Goal: Transaction & Acquisition: Book appointment/travel/reservation

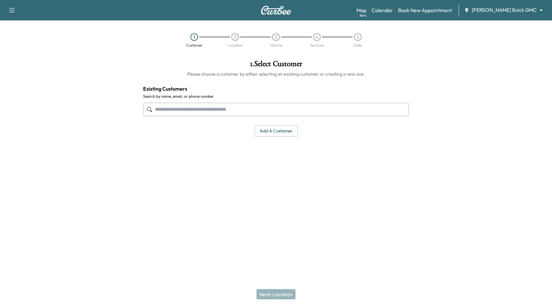
click at [518, 3] on div "Support Log Out Map Beta Calendar Book New Appointment [PERSON_NAME] Buick GMC …" at bounding box center [276, 10] width 552 height 20
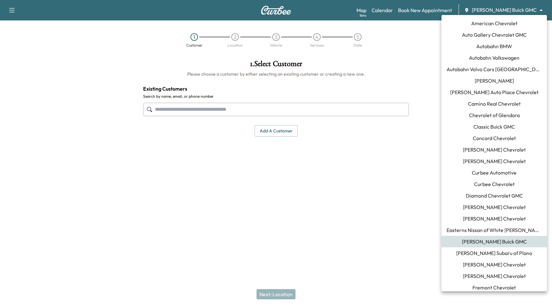
click at [518, 7] on body "Support Log Out Map Beta Calendar Book New Appointment [PERSON_NAME] Buick GMC …" at bounding box center [276, 153] width 552 height 307
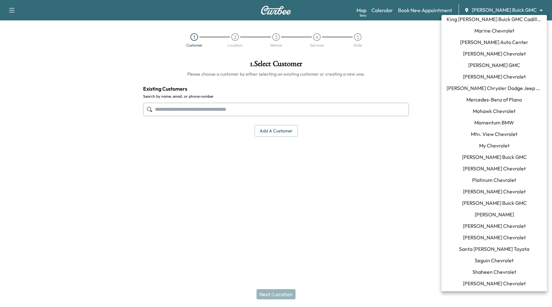
scroll to position [522, 0]
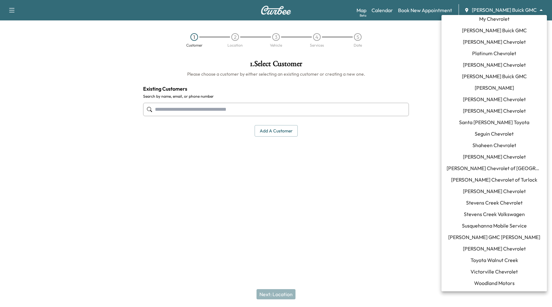
click at [514, 85] on li "[PERSON_NAME]" at bounding box center [494, 88] width 105 height 12
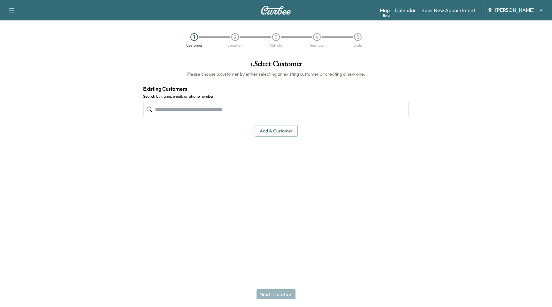
click at [230, 114] on input "text" at bounding box center [276, 109] width 266 height 13
click at [290, 131] on button "Add a customer" at bounding box center [276, 131] width 43 height 12
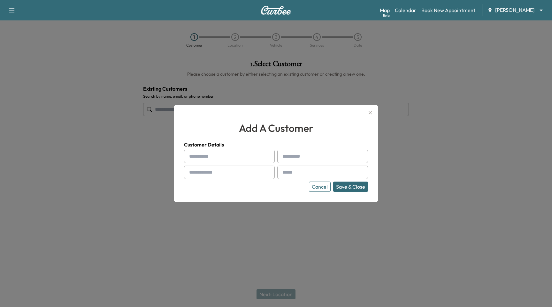
click at [375, 112] on button "button" at bounding box center [370, 113] width 11 height 10
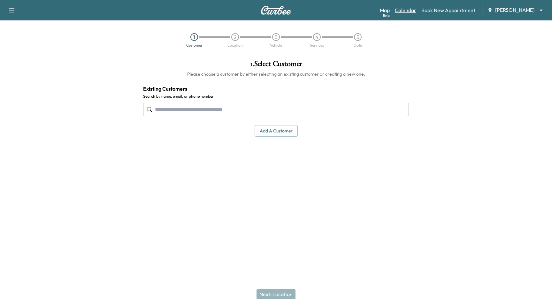
click at [403, 11] on link "Calendar" at bounding box center [405, 10] width 21 height 8
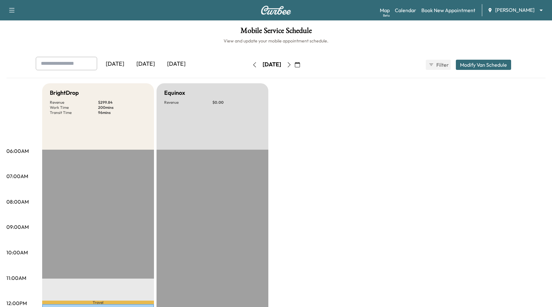
click at [292, 67] on icon "button" at bounding box center [289, 64] width 5 height 5
click at [441, 12] on link "Book New Appointment" at bounding box center [449, 10] width 54 height 8
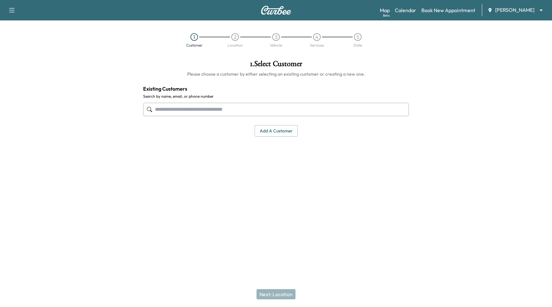
click at [276, 112] on input "text" at bounding box center [276, 109] width 266 height 13
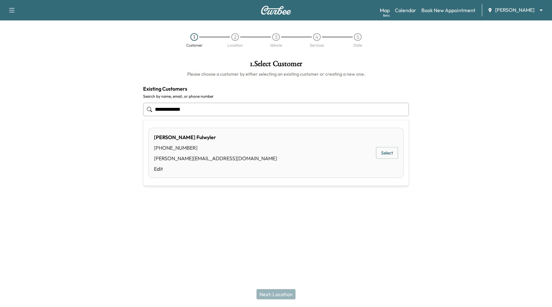
click at [383, 156] on button "Select" at bounding box center [387, 153] width 22 height 12
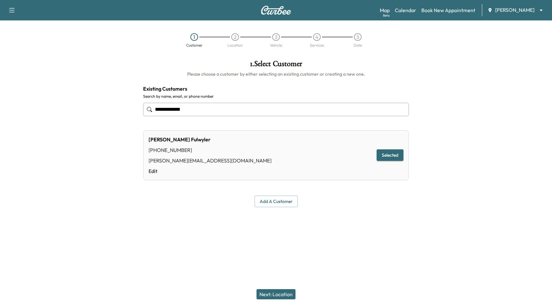
type input "**********"
click at [289, 305] on div "Next: Location" at bounding box center [276, 295] width 552 height 26
click at [293, 293] on button "Next: Location" at bounding box center [276, 295] width 39 height 10
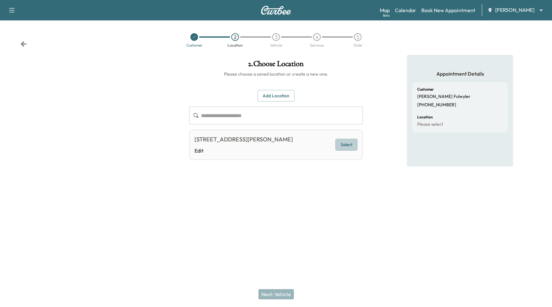
click at [346, 143] on button "Select" at bounding box center [347, 145] width 22 height 12
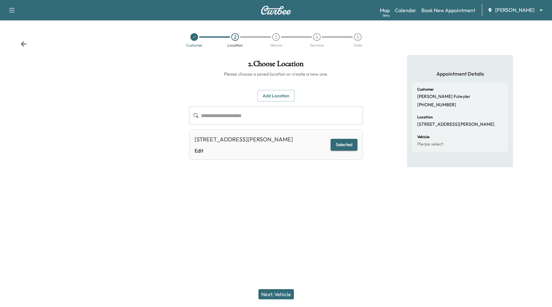
click at [267, 301] on div "Next: Vehicle" at bounding box center [276, 295] width 552 height 26
click at [269, 296] on button "Next: Vehicle" at bounding box center [276, 295] width 35 height 10
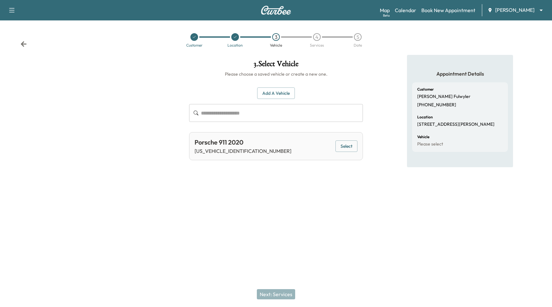
click at [349, 148] on button "Select" at bounding box center [347, 147] width 22 height 12
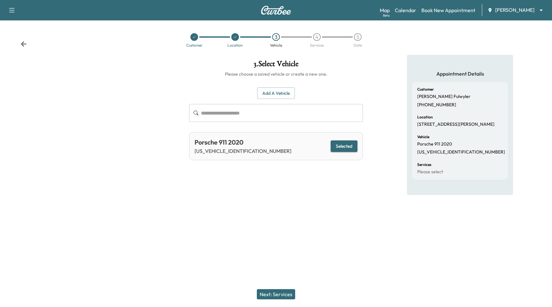
click at [272, 299] on button "Next: Services" at bounding box center [276, 295] width 38 height 10
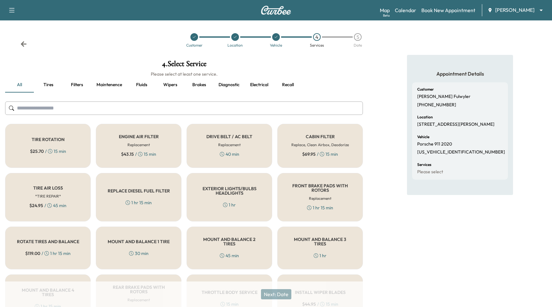
click at [70, 142] on div "TIRE ROTATION $ 25.70 / 15 min" at bounding box center [48, 146] width 86 height 44
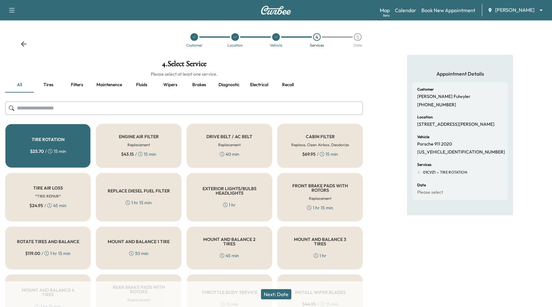
click at [284, 291] on button "Next: Date" at bounding box center [276, 295] width 30 height 10
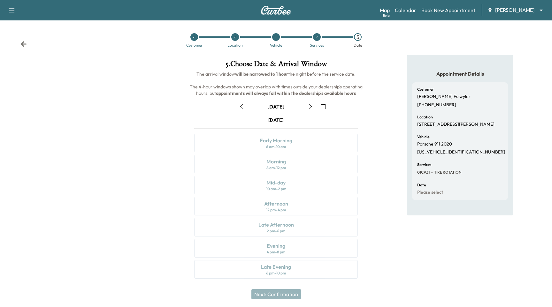
click at [311, 105] on icon "button" at bounding box center [310, 106] width 5 height 5
click at [240, 105] on icon "button" at bounding box center [241, 106] width 5 height 5
click at [310, 108] on icon "button" at bounding box center [310, 106] width 5 height 5
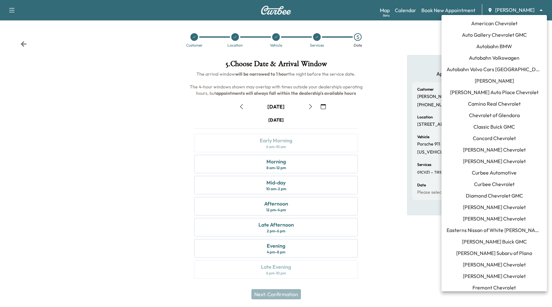
click at [508, 12] on body "Support Log Out Map Beta Calendar Book New Appointment Ray Chevrolet ******** ​…" at bounding box center [276, 153] width 552 height 307
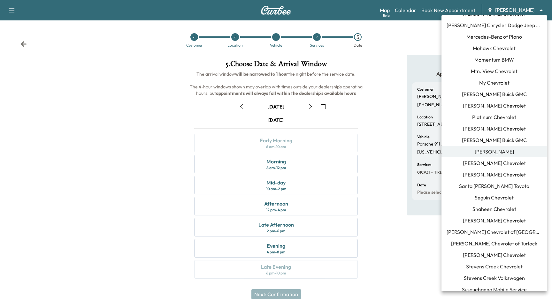
scroll to position [461, 0]
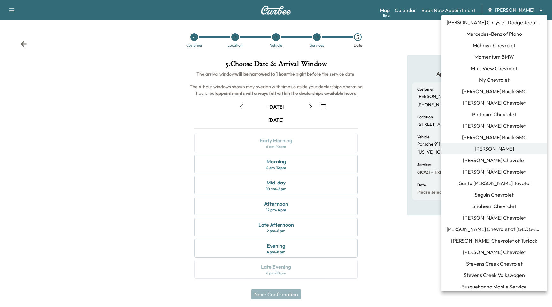
click at [411, 34] on div at bounding box center [276, 153] width 552 height 307
